Goal: Book appointment/travel/reservation

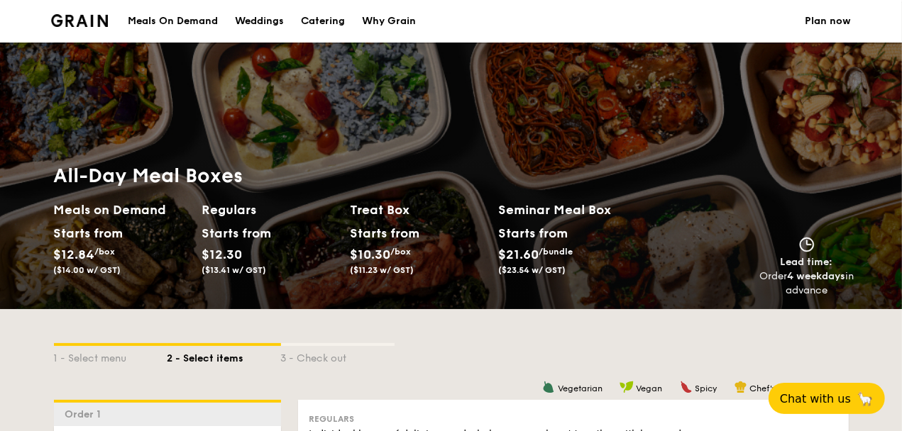
click at [183, 21] on div "Meals On Demand" at bounding box center [173, 21] width 90 height 43
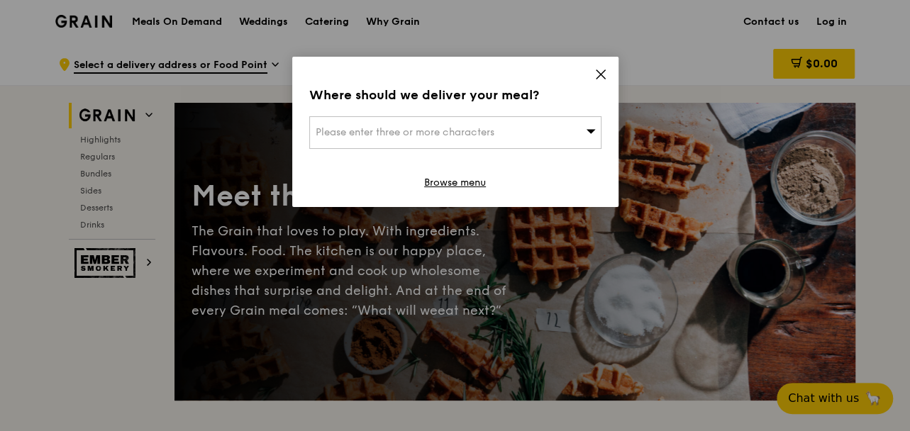
click at [457, 127] on span "Please enter three or more characters" at bounding box center [405, 132] width 179 height 12
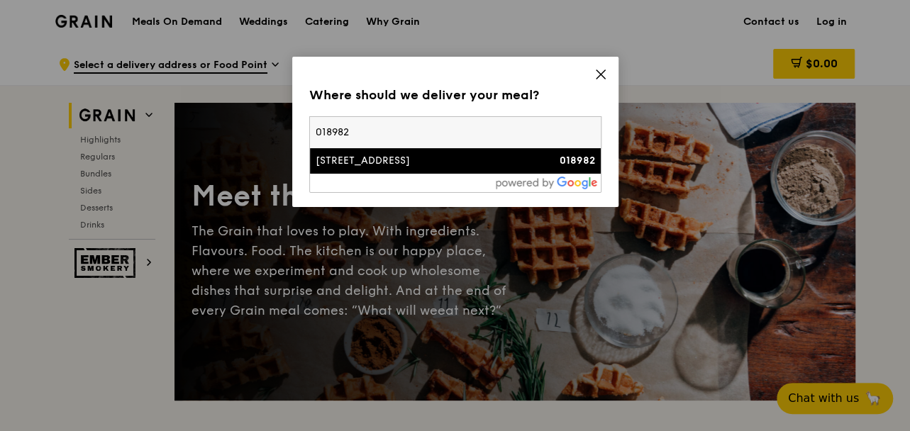
type input "018982"
click at [499, 160] on div "[STREET_ADDRESS]" at bounding box center [421, 161] width 210 height 14
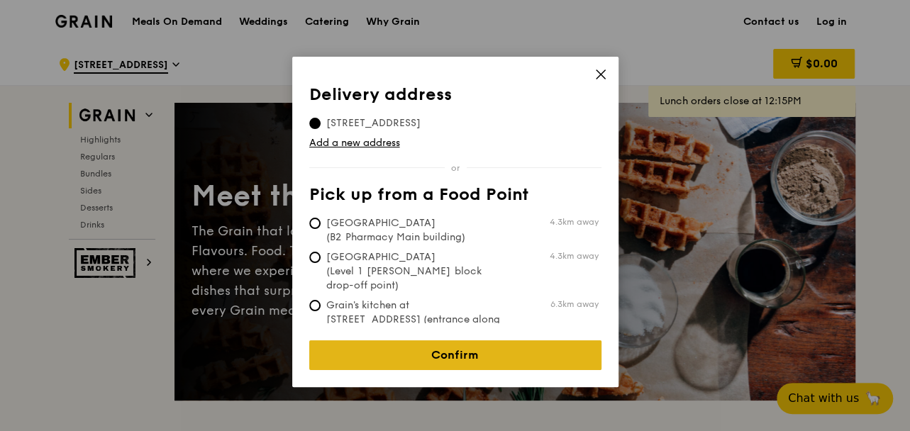
click at [429, 341] on link "Confirm" at bounding box center [455, 356] width 292 height 30
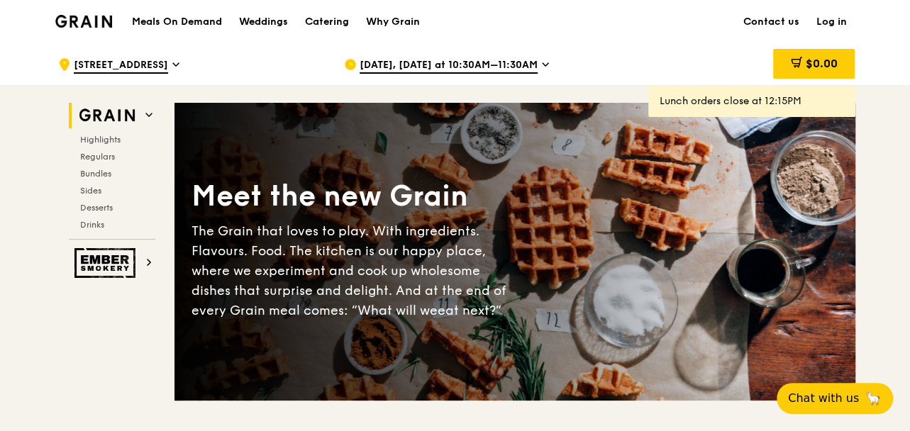
click at [461, 61] on span "[DATE], [DATE] at 10:30AM–11:30AM" at bounding box center [449, 66] width 178 height 16
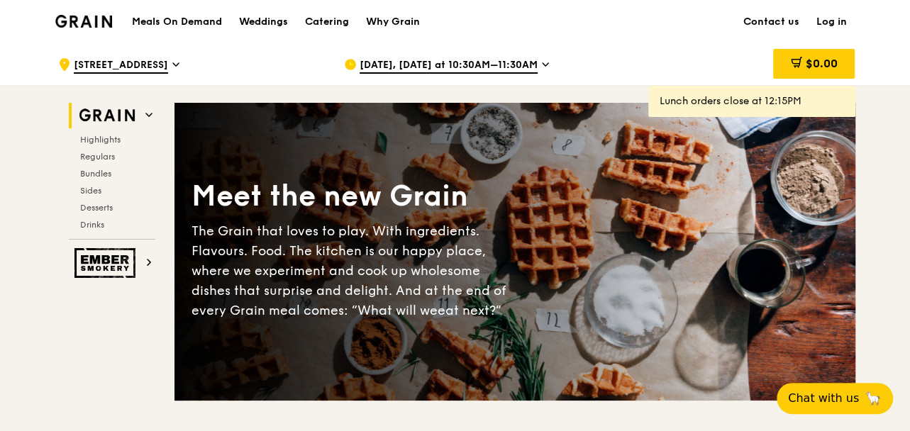
click at [518, 63] on span "[DATE], [DATE] at 10:30AM–11:30AM" at bounding box center [449, 66] width 178 height 16
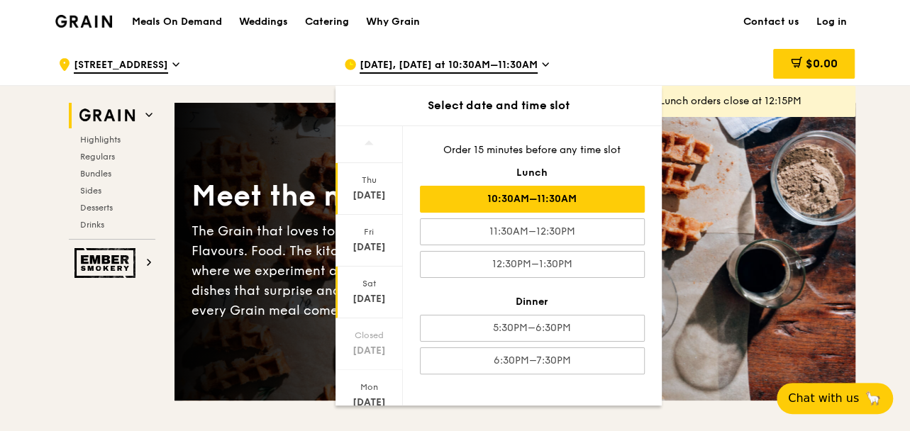
click at [375, 290] on div "[DATE]" at bounding box center [369, 293] width 67 height 52
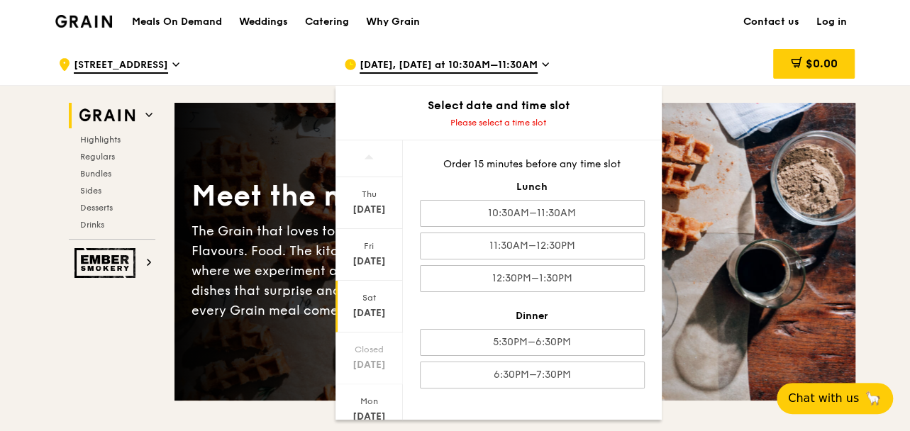
click at [509, 65] on span "[DATE], [DATE] at 10:30AM–11:30AM" at bounding box center [449, 66] width 178 height 16
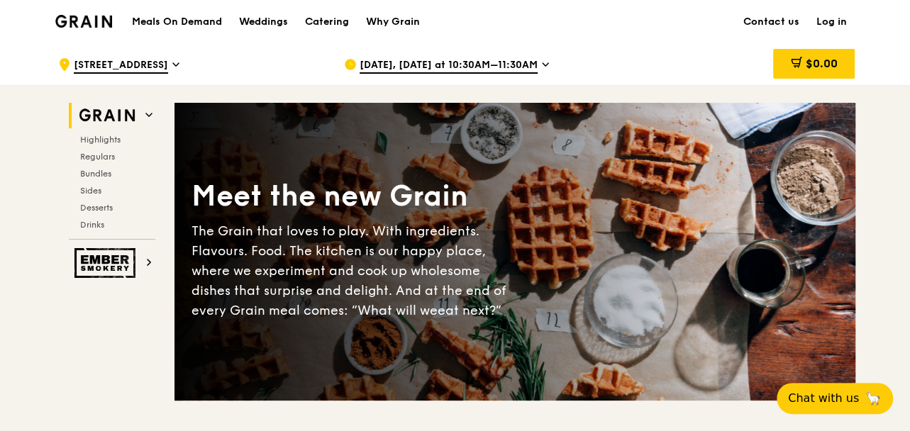
click at [509, 65] on span "[DATE], [DATE] at 10:30AM–11:30AM" at bounding box center [449, 66] width 178 height 16
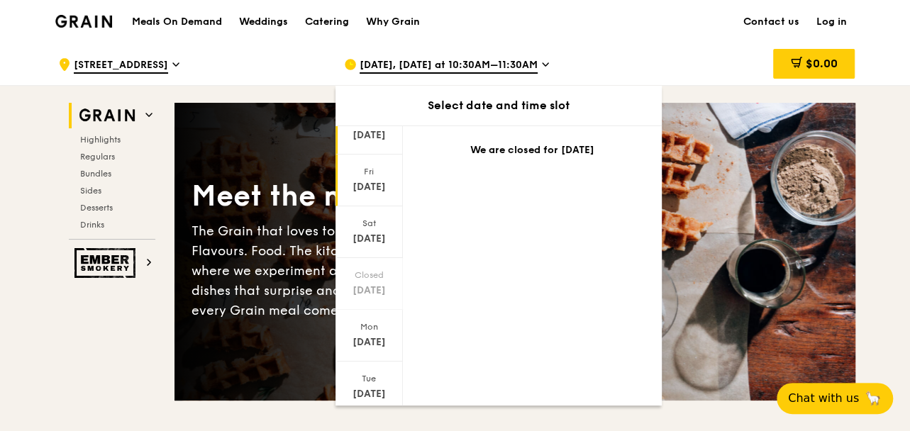
scroll to position [142, 0]
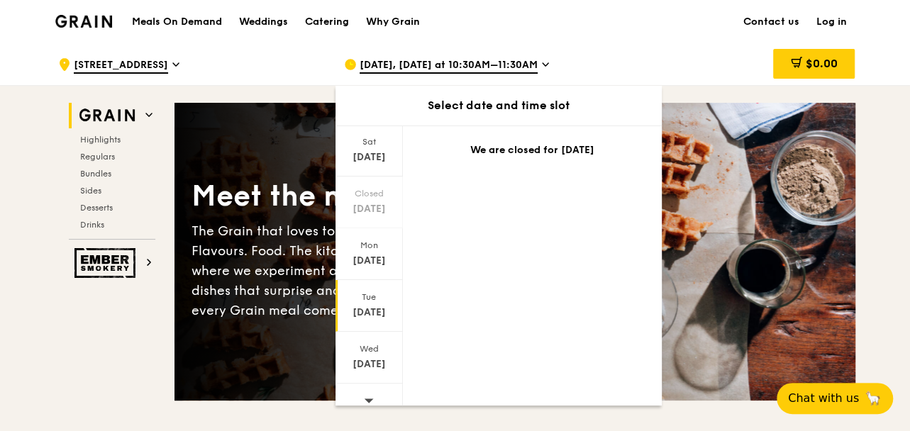
click at [358, 306] on div "[DATE]" at bounding box center [369, 313] width 63 height 14
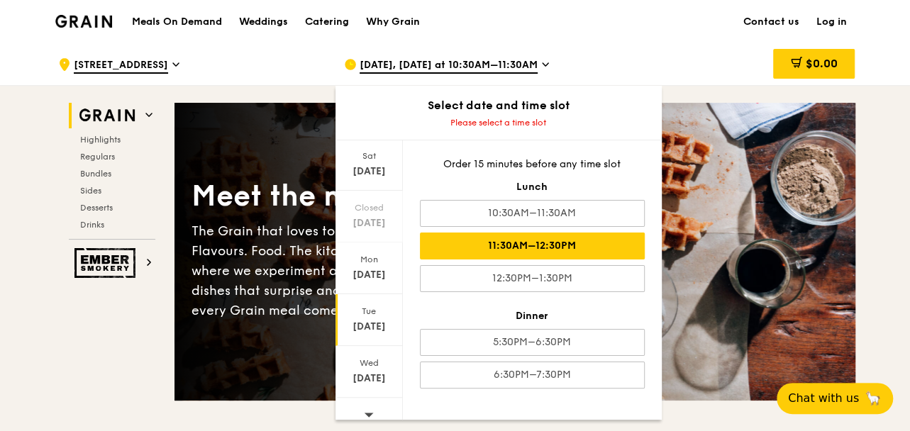
click at [522, 248] on div "11:30AM–12:30PM" at bounding box center [532, 246] width 225 height 27
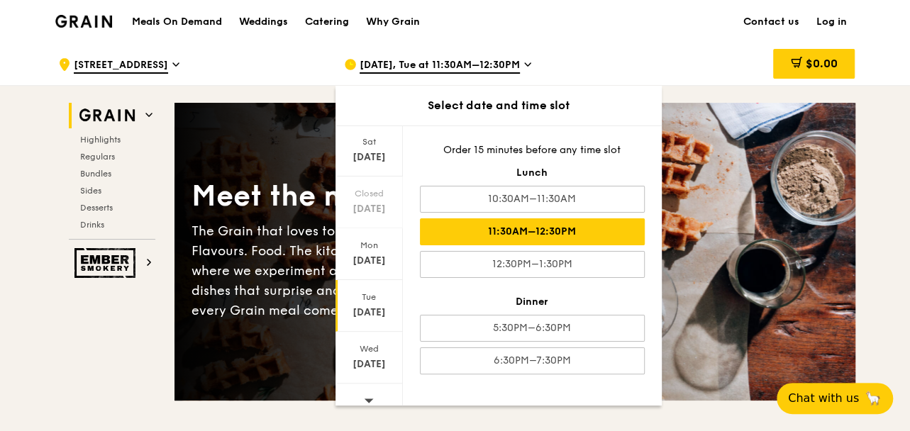
click at [192, 16] on h1 "Meals On Demand" at bounding box center [177, 22] width 90 height 14
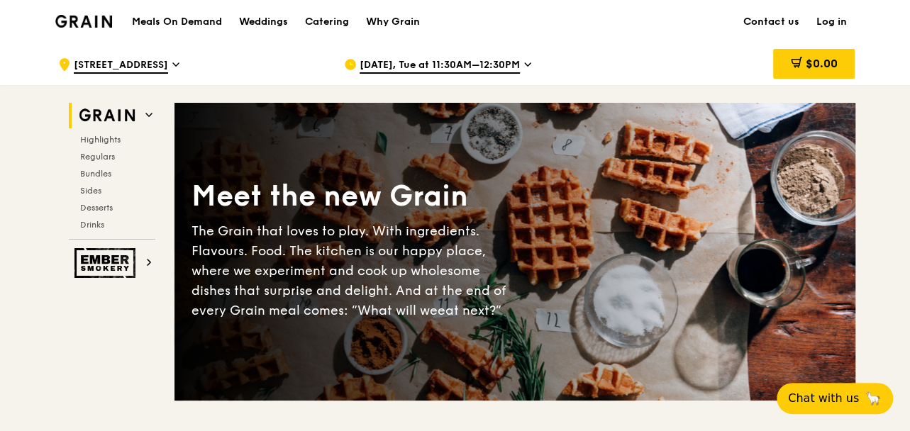
click at [192, 18] on h1 "Meals On Demand" at bounding box center [177, 22] width 90 height 14
click at [187, 22] on h1 "Meals On Demand" at bounding box center [177, 22] width 90 height 14
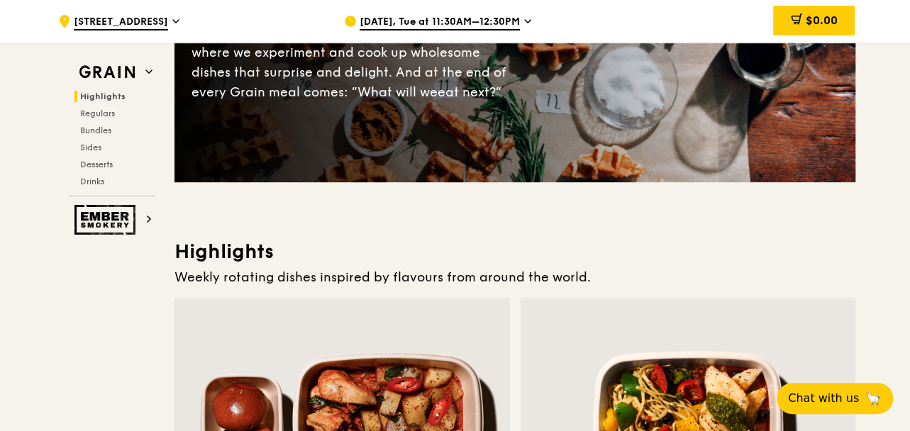
scroll to position [0, 0]
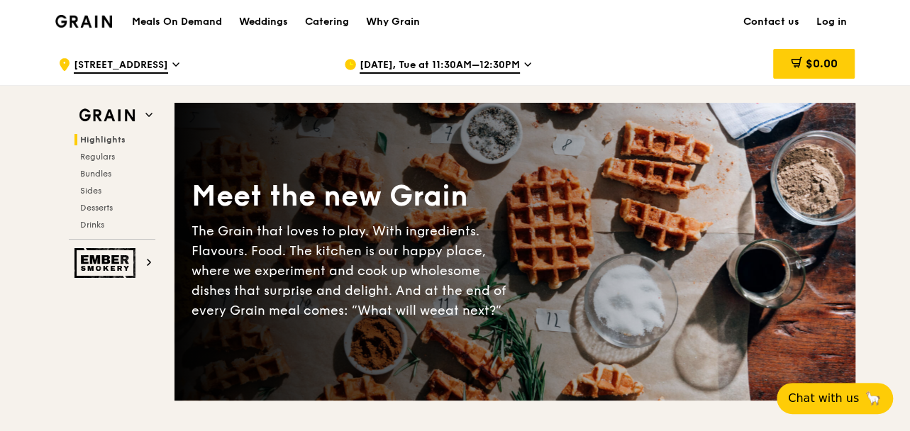
click at [197, 24] on h1 "Meals On Demand" at bounding box center [177, 22] width 90 height 14
click at [268, 19] on div "Weddings" at bounding box center [263, 22] width 49 height 43
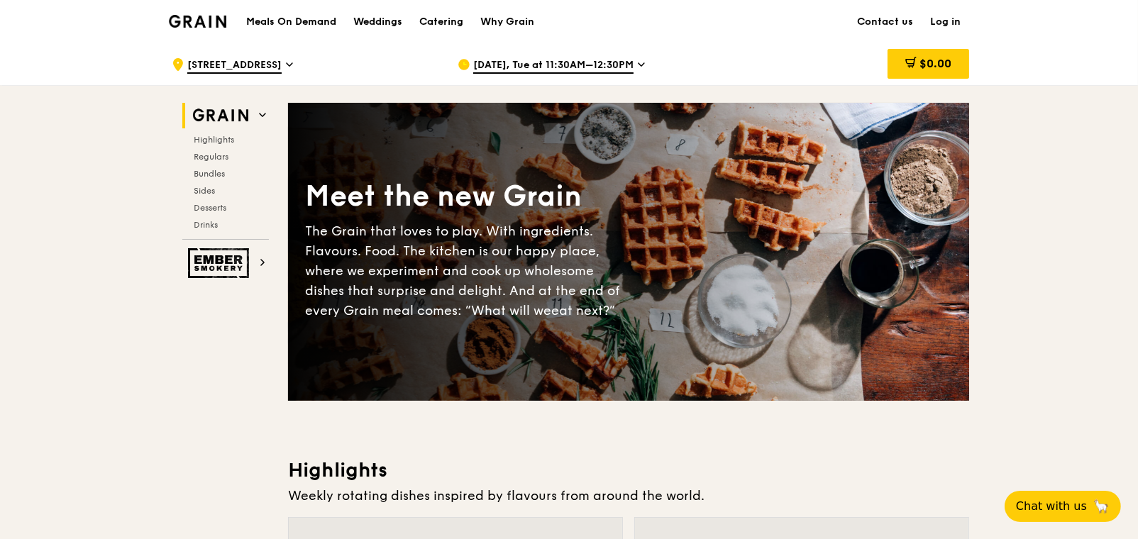
drag, startPoint x: 0, startPoint y: 0, endPoint x: 692, endPoint y: 31, distance: 692.5
click at [692, 31] on div "Meals On Demand Weddings Catering Why Grain Contact us Log in" at bounding box center [569, 21] width 800 height 43
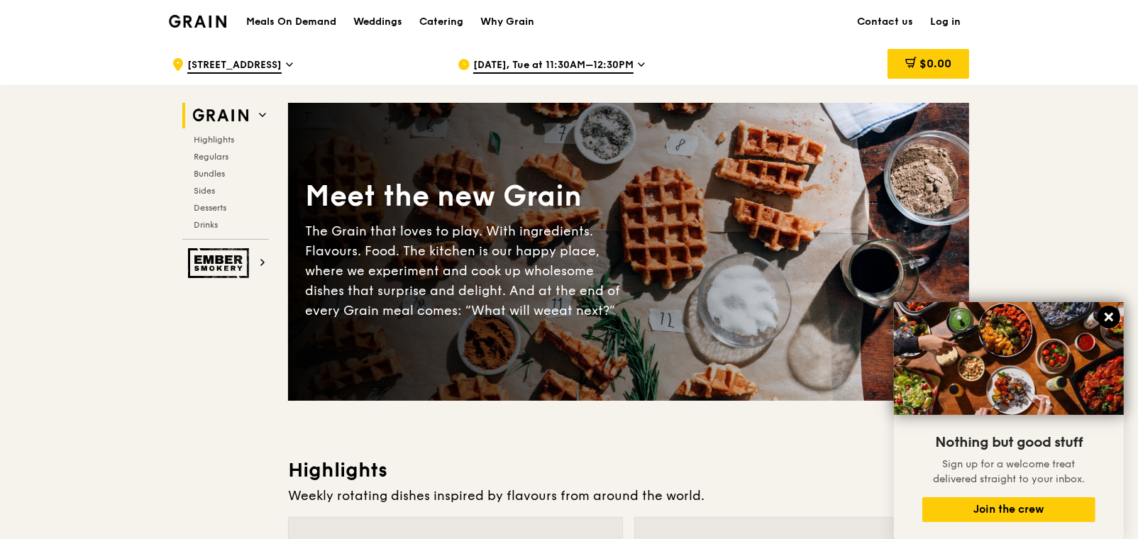
click at [910, 319] on icon at bounding box center [1109, 317] width 9 height 9
